Goal: Transaction & Acquisition: Book appointment/travel/reservation

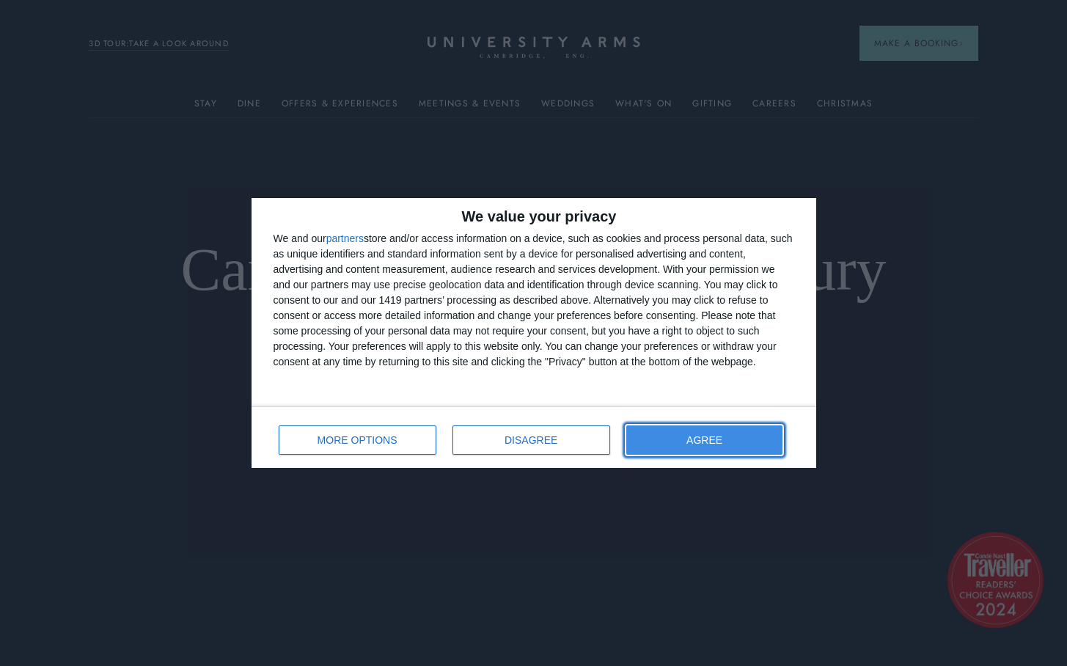
click at [732, 438] on button "AGREE" at bounding box center [704, 439] width 157 height 29
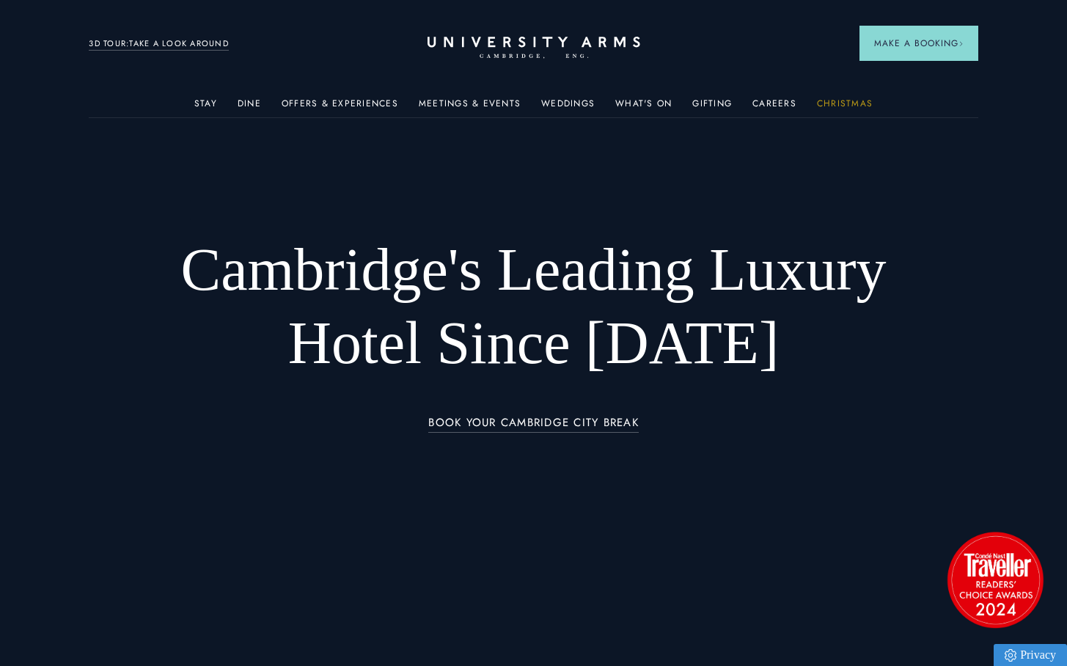
click at [856, 100] on link "Christmas" at bounding box center [845, 107] width 56 height 19
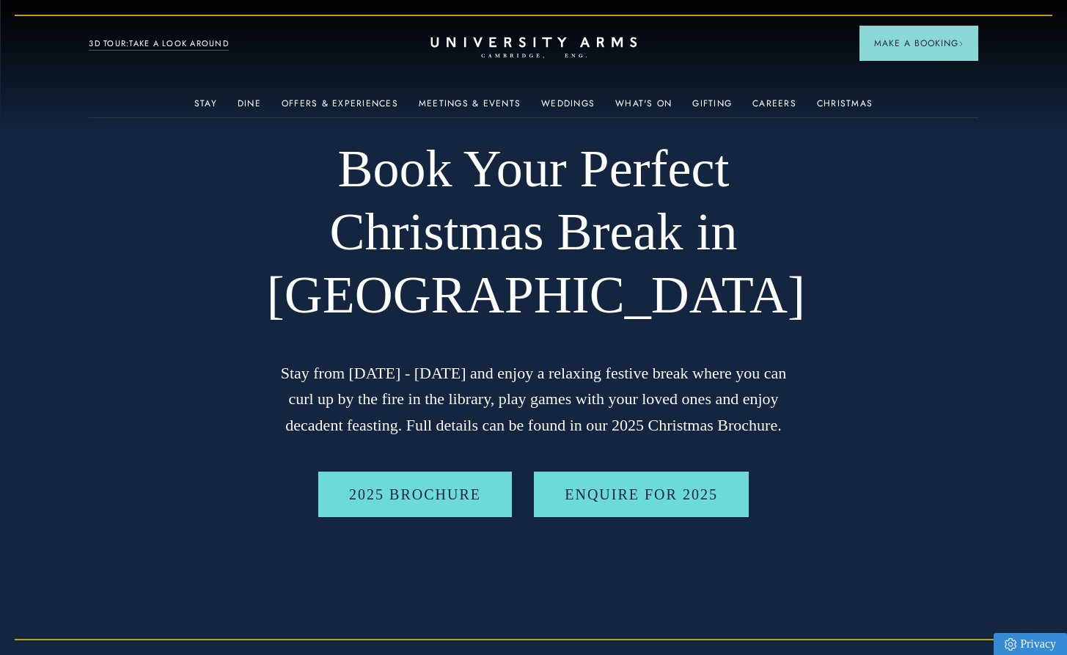
drag, startPoint x: 658, startPoint y: 40, endPoint x: 474, endPoint y: 38, distance: 183.3
click at [474, 38] on div "Stay Suites Superior Rooms Classic Rooms Cosy Rooms Dine Restaurant Bar Afterno…" at bounding box center [533, 43] width 889 height 18
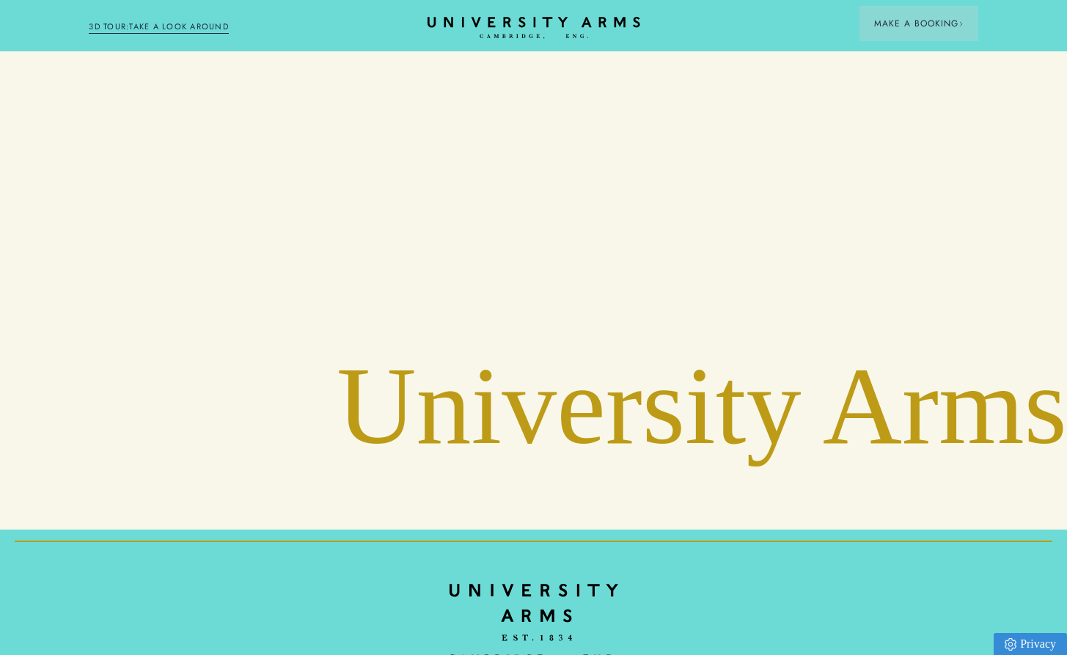
scroll to position [6144, 0]
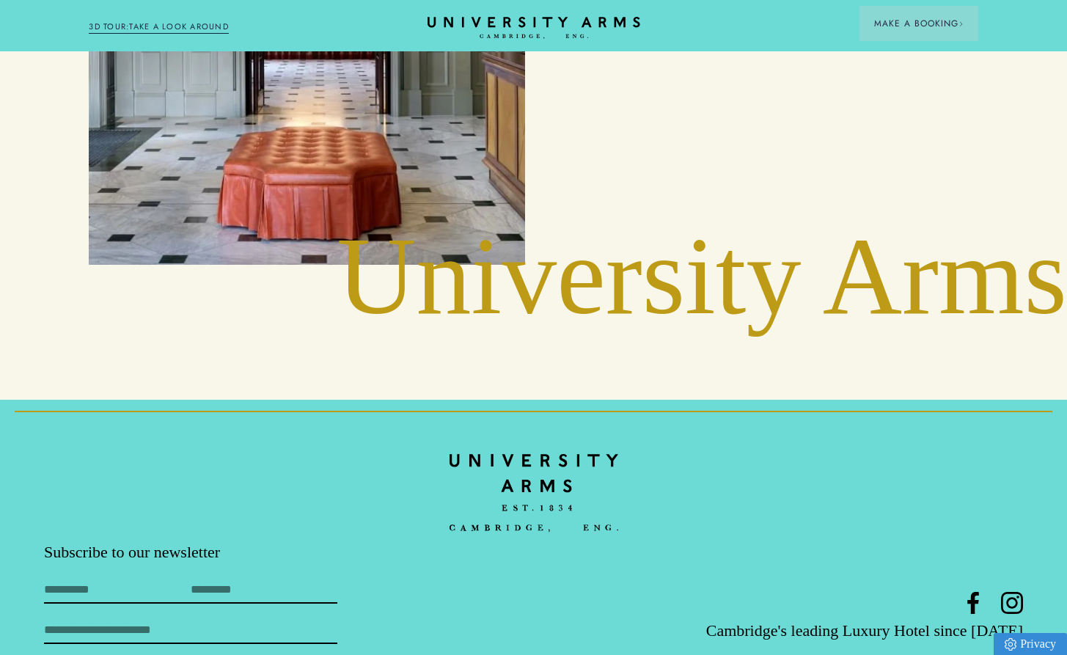
drag, startPoint x: 1028, startPoint y: 536, endPoint x: 810, endPoint y: 540, distance: 217.8
click at [810, 540] on footer "Subscribe to our newsletter First Name Last Name Email By subscribing to our ne…" at bounding box center [533, 608] width 1067 height 416
copy link "[EMAIL_ADDRESS][DOMAIN_NAME]"
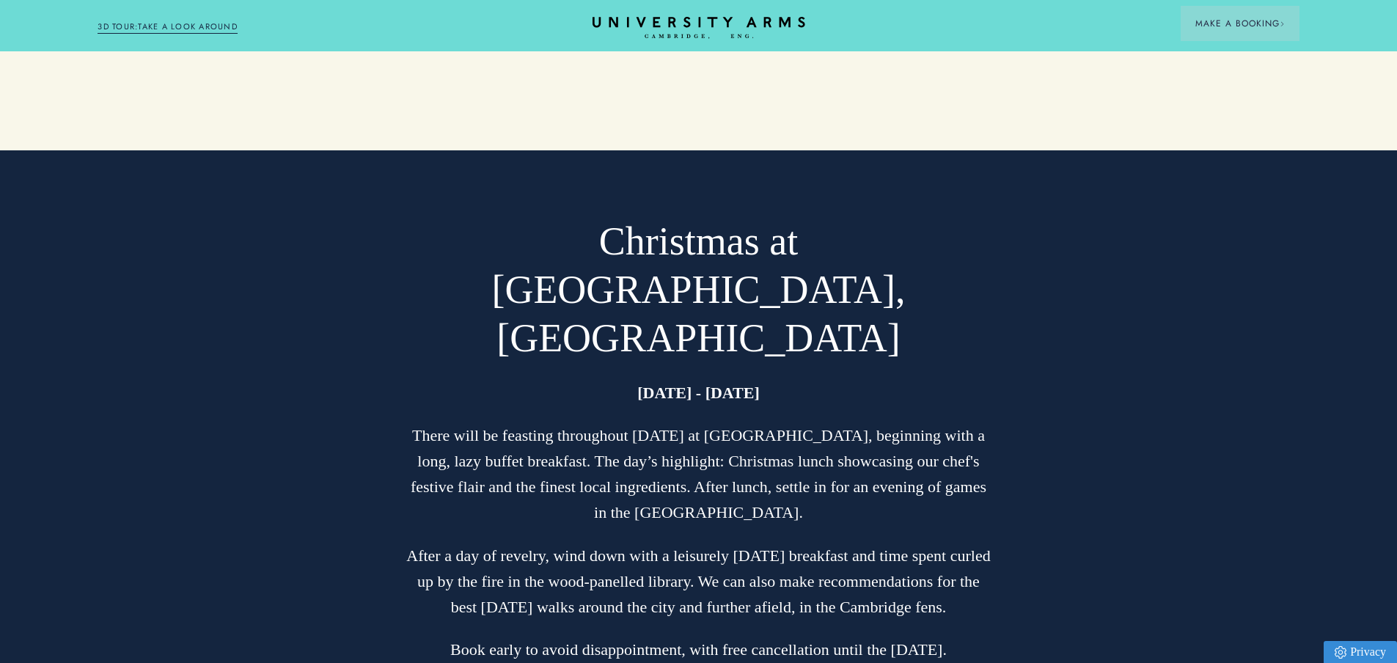
scroll to position [2731, 0]
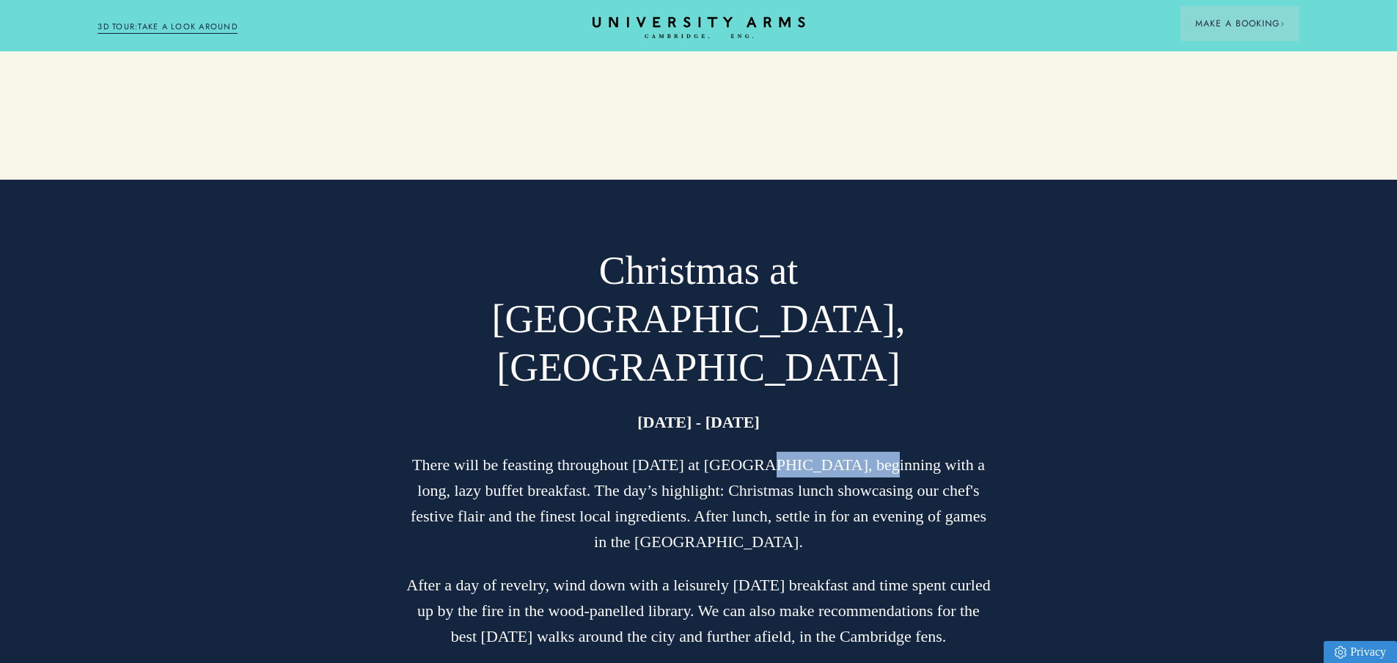
drag, startPoint x: 861, startPoint y: 270, endPoint x: 757, endPoint y: 265, distance: 103.5
click at [757, 452] on p "There will be feasting throughout [DATE] at [GEOGRAPHIC_DATA], beginning with a…" at bounding box center [698, 503] width 587 height 103
copy p "University Arms"
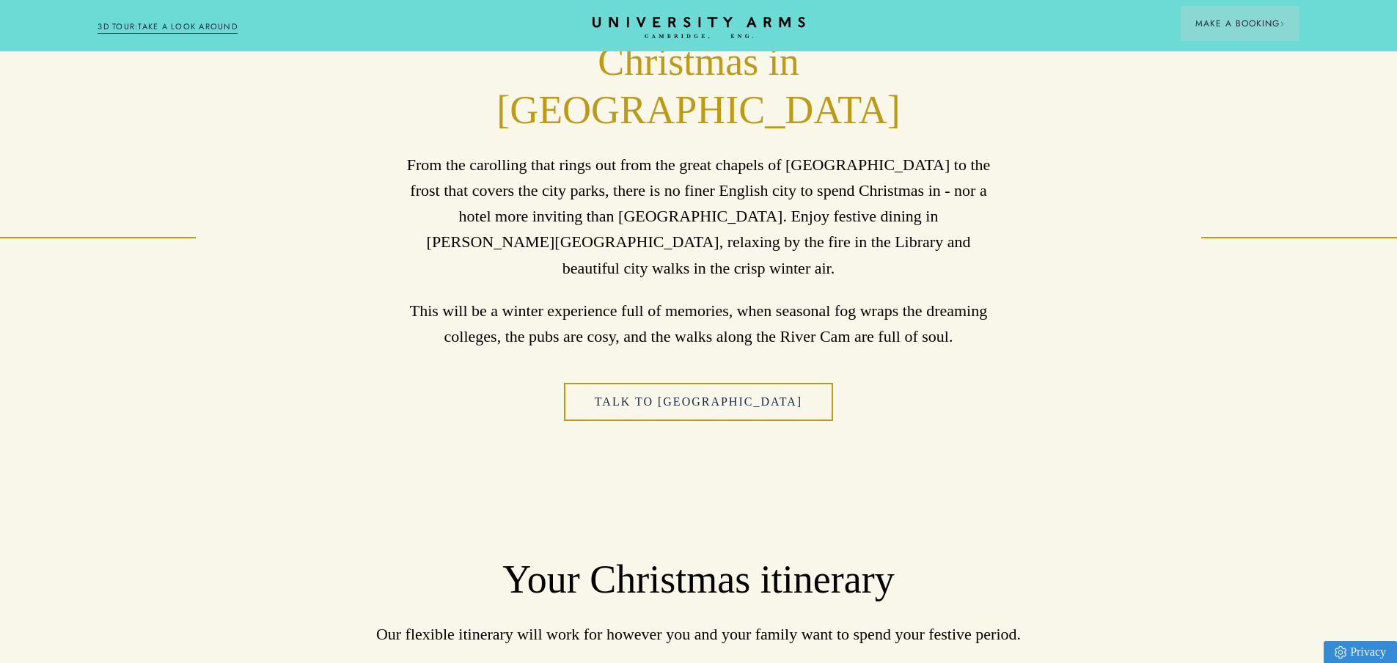
scroll to position [752, 0]
